Goal: Information Seeking & Learning: Learn about a topic

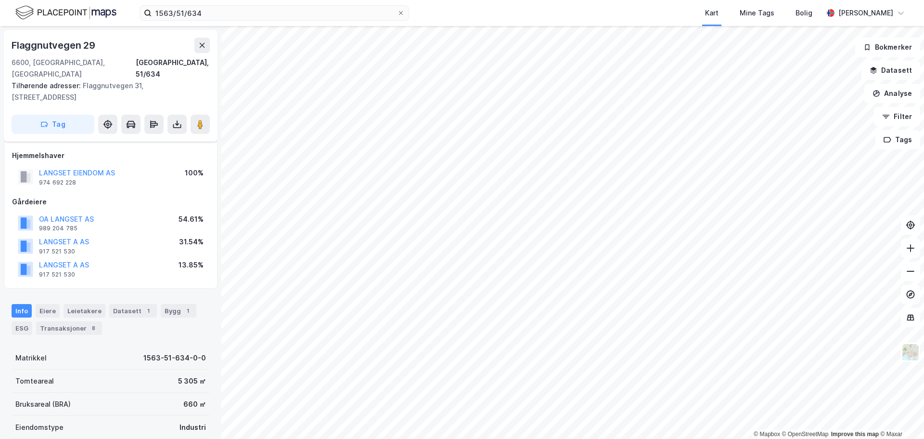
scroll to position [5, 0]
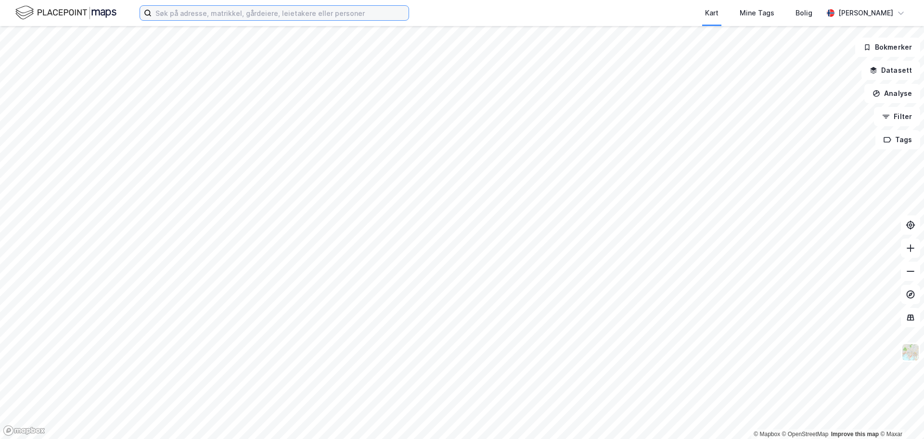
click at [332, 13] on input at bounding box center [280, 13] width 257 height 14
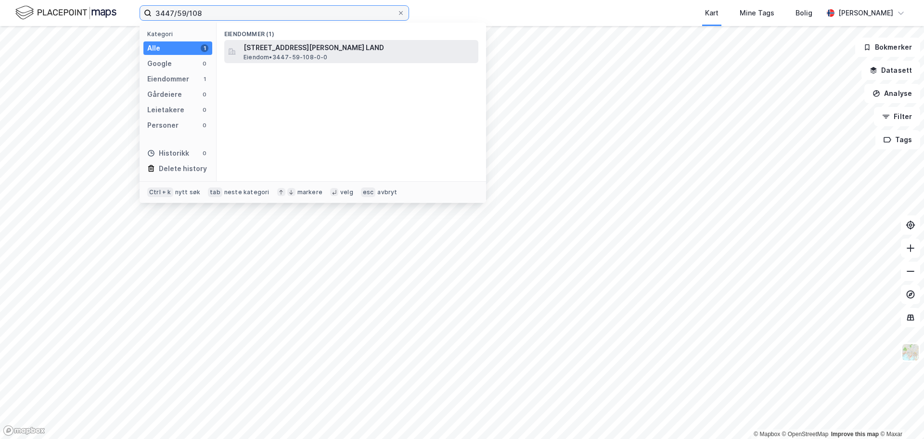
type input "3447/59/108"
click at [305, 53] on span "Eiendom • 3447-59-108-0-0" at bounding box center [286, 57] width 84 height 8
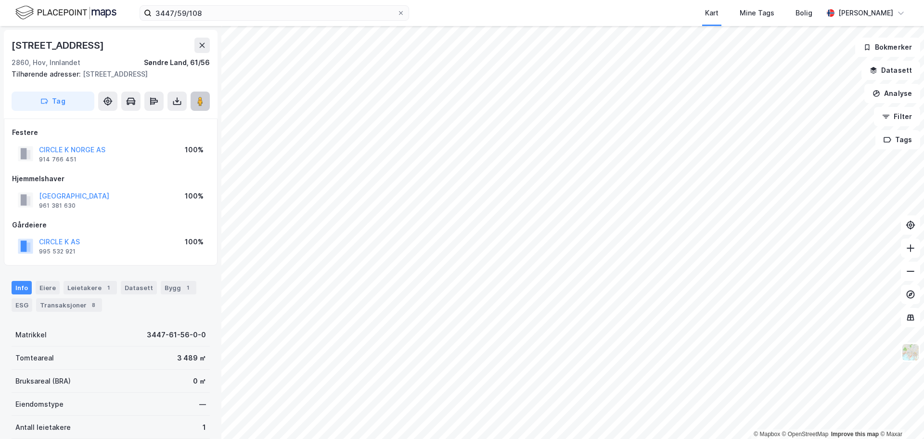
click at [195, 105] on button at bounding box center [200, 100] width 19 height 19
click at [203, 106] on image at bounding box center [200, 101] width 6 height 10
